Goal: Task Accomplishment & Management: Manage account settings

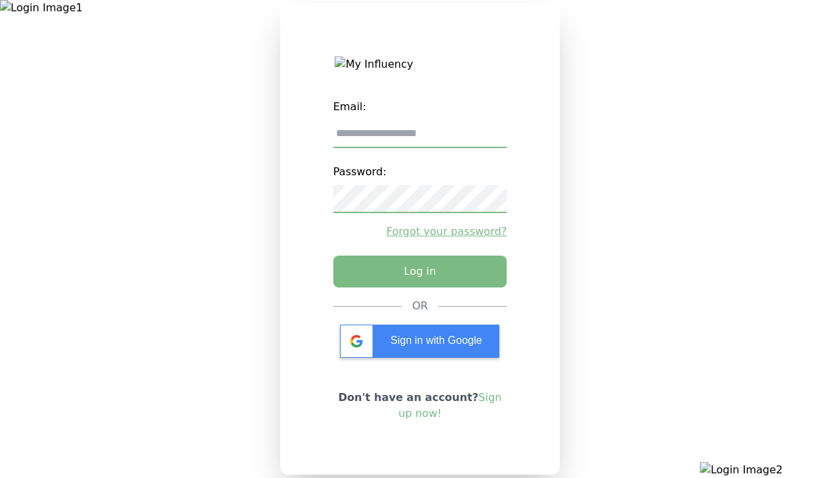
click at [420, 139] on input "email" at bounding box center [420, 134] width 174 height 28
type input "**********"
